Goal: Task Accomplishment & Management: Manage account settings

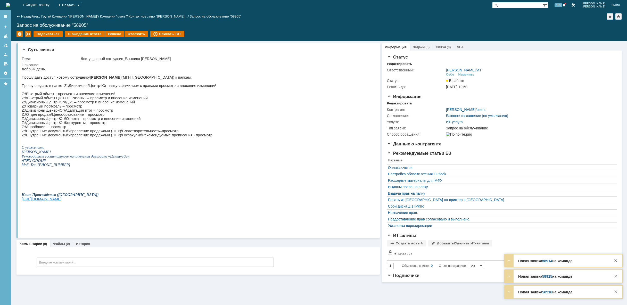
drag, startPoint x: 0, startPoint y: 0, endPoint x: 39, endPoint y: 5, distance: 39.5
click at [10, 5] on img at bounding box center [8, 5] width 4 height 4
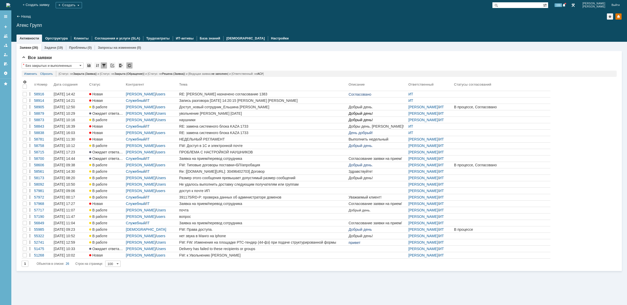
click at [10, 6] on img at bounding box center [8, 5] width 4 height 4
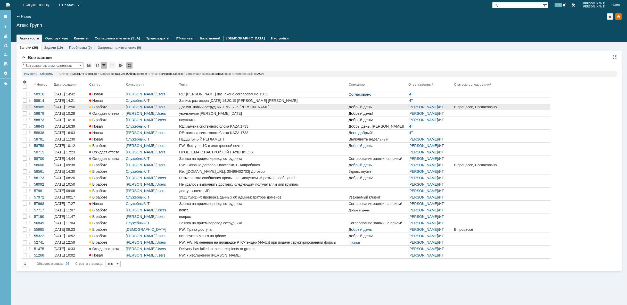
click at [219, 108] on div "Доступ_новый сотрудник_Ельшина [PERSON_NAME]" at bounding box center [262, 107] width 167 height 4
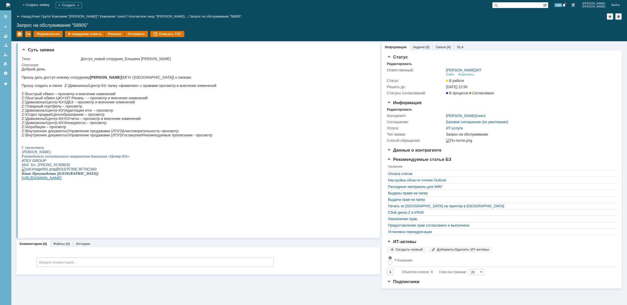
click at [10, 7] on img at bounding box center [8, 5] width 4 height 4
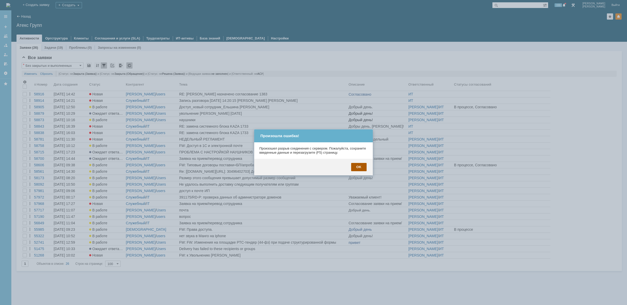
click at [364, 166] on div "OK" at bounding box center [358, 167] width 15 height 8
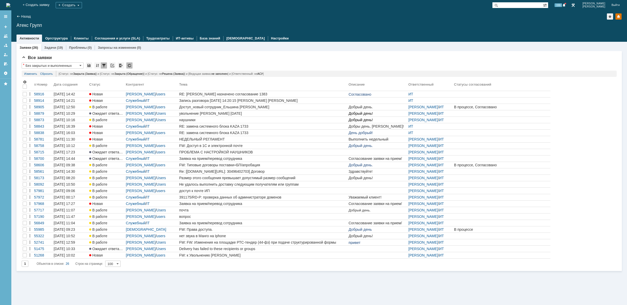
click at [10, 4] on img at bounding box center [8, 5] width 4 height 4
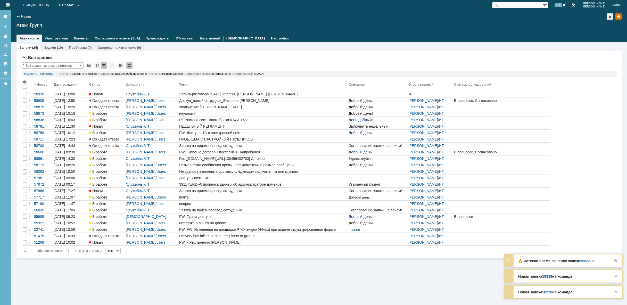
click at [10, 5] on img at bounding box center [8, 5] width 4 height 4
